Goal: Check status: Check status

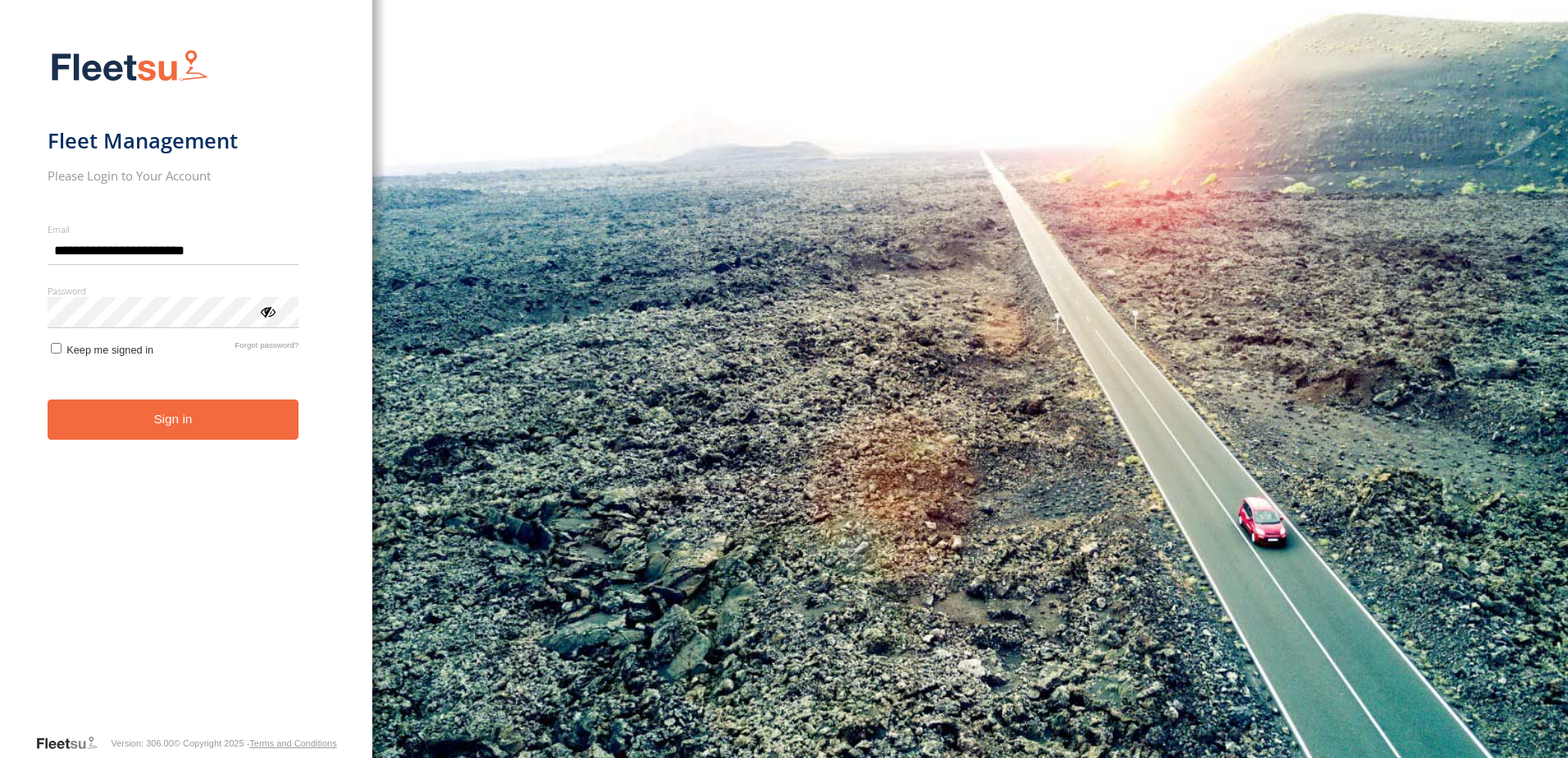
click at [246, 431] on button "Sign in" at bounding box center [174, 420] width 252 height 41
click at [290, 432] on button "Sign in" at bounding box center [174, 420] width 254 height 41
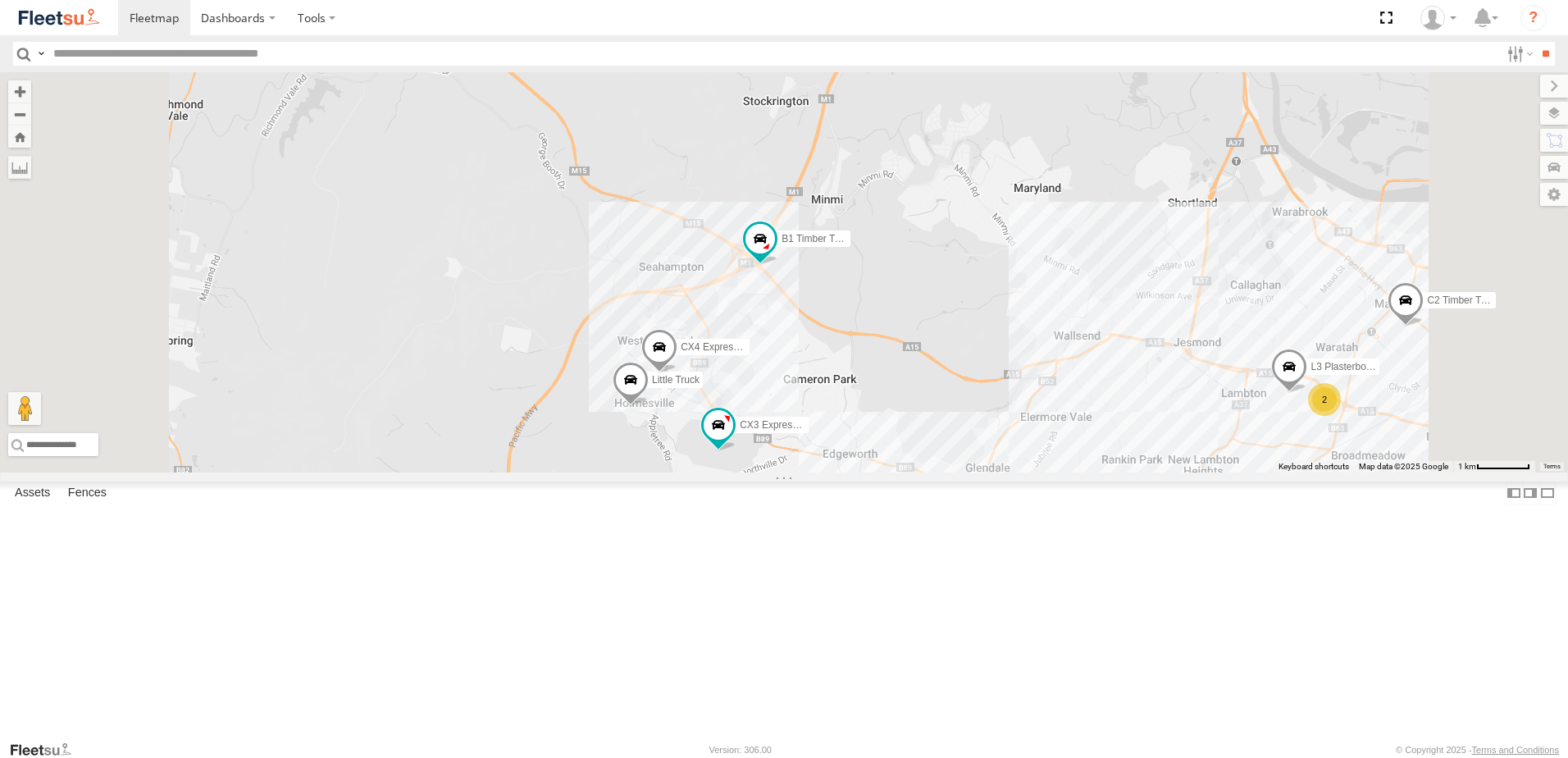
drag, startPoint x: 1100, startPoint y: 467, endPoint x: 1038, endPoint y: 450, distance: 64.3
click at [1039, 451] on div "B4 Timber Truck BX1 Express Ute B5 Timber Truck CX2 Express Ute BX2 Express Ute…" at bounding box center [784, 272] width 1568 height 401
